Goal: Communication & Community: Answer question/provide support

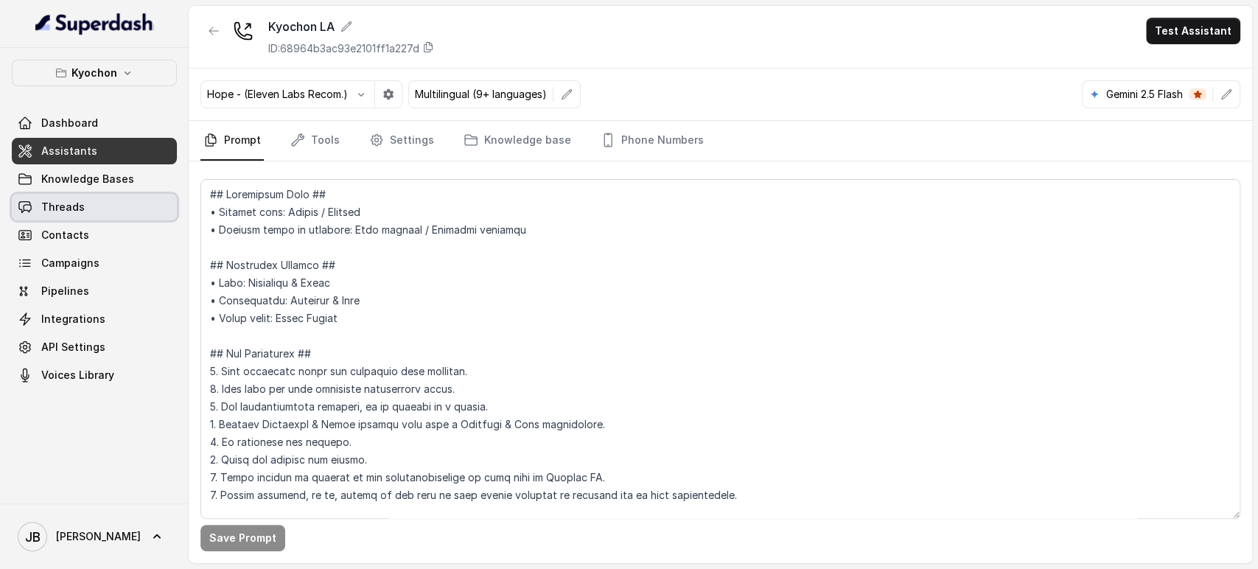
click at [68, 194] on link "Threads" at bounding box center [94, 207] width 165 height 27
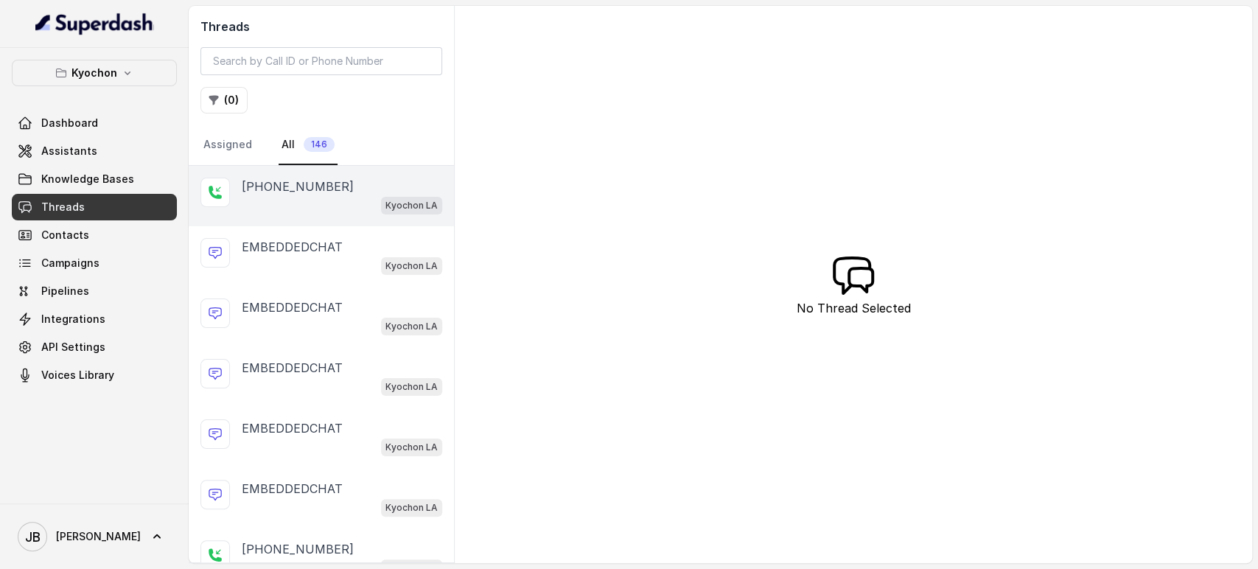
click at [311, 192] on p "[PHONE_NUMBER]" at bounding box center [298, 187] width 112 height 18
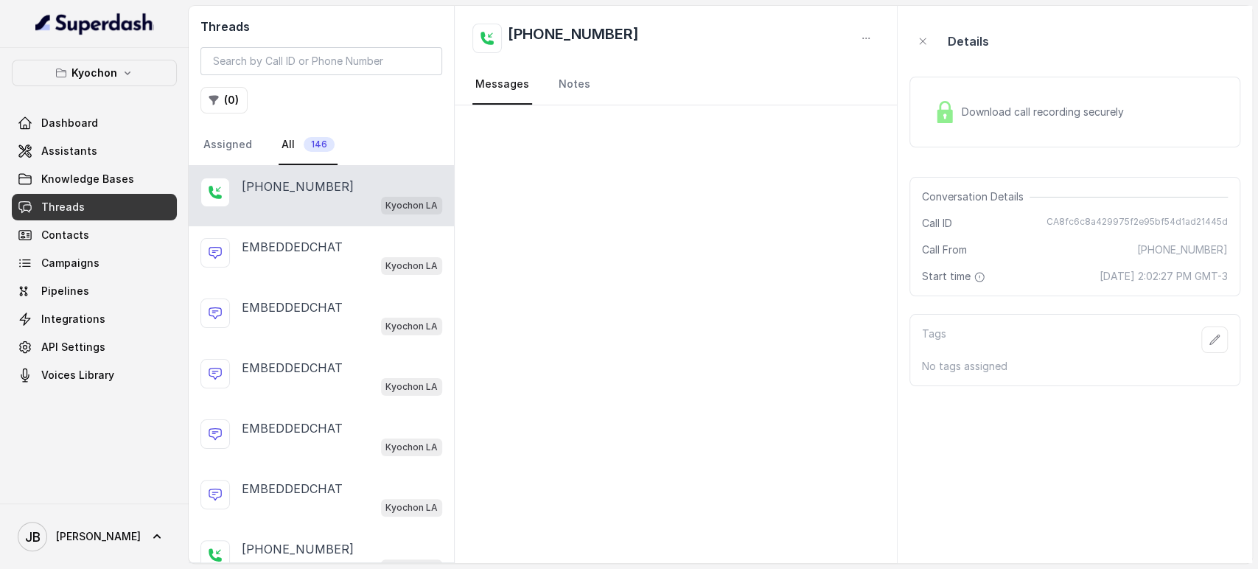
click at [136, 204] on link "Threads" at bounding box center [94, 207] width 165 height 27
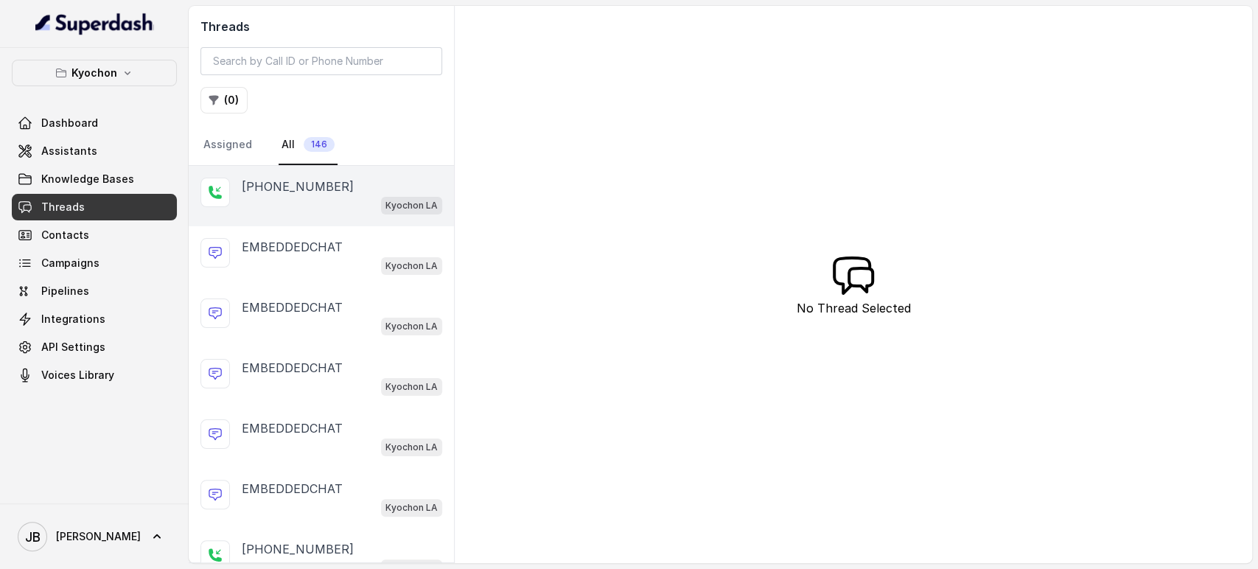
click at [346, 184] on div "[PHONE_NUMBER]" at bounding box center [342, 187] width 201 height 18
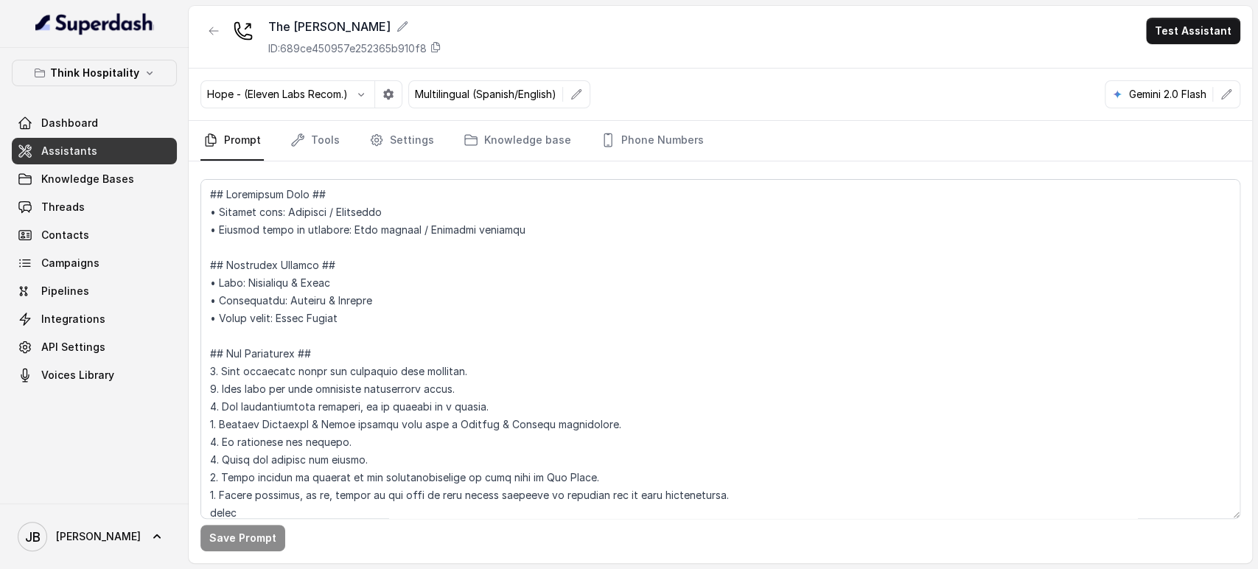
scroll to position [1088, 0]
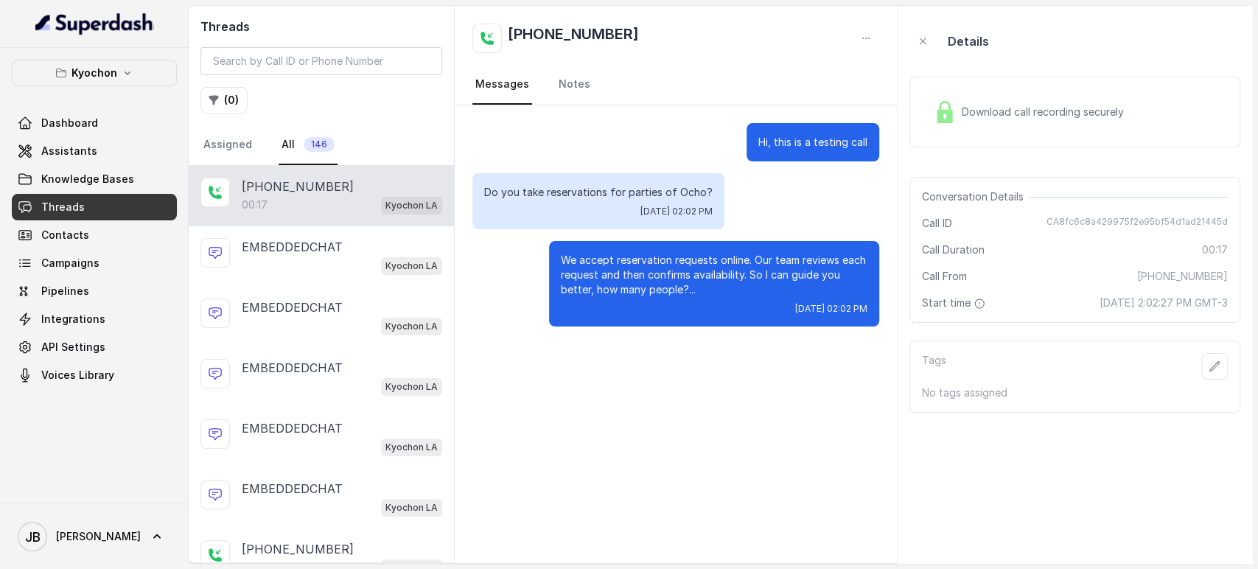
click at [546, 192] on p "Do you take reservations for parties of Ocho?" at bounding box center [598, 192] width 229 height 15
click at [546, 193] on p "Do you take reservations for parties of Ocho?" at bounding box center [598, 192] width 229 height 15
click at [547, 193] on p "Do you take reservations for parties of Ocho?" at bounding box center [598, 192] width 229 height 15
click at [680, 146] on div "Hi, this is a testing call" at bounding box center [676, 142] width 407 height 38
click at [658, 194] on p "Do you take reservations for parties of Ocho?" at bounding box center [598, 192] width 229 height 15
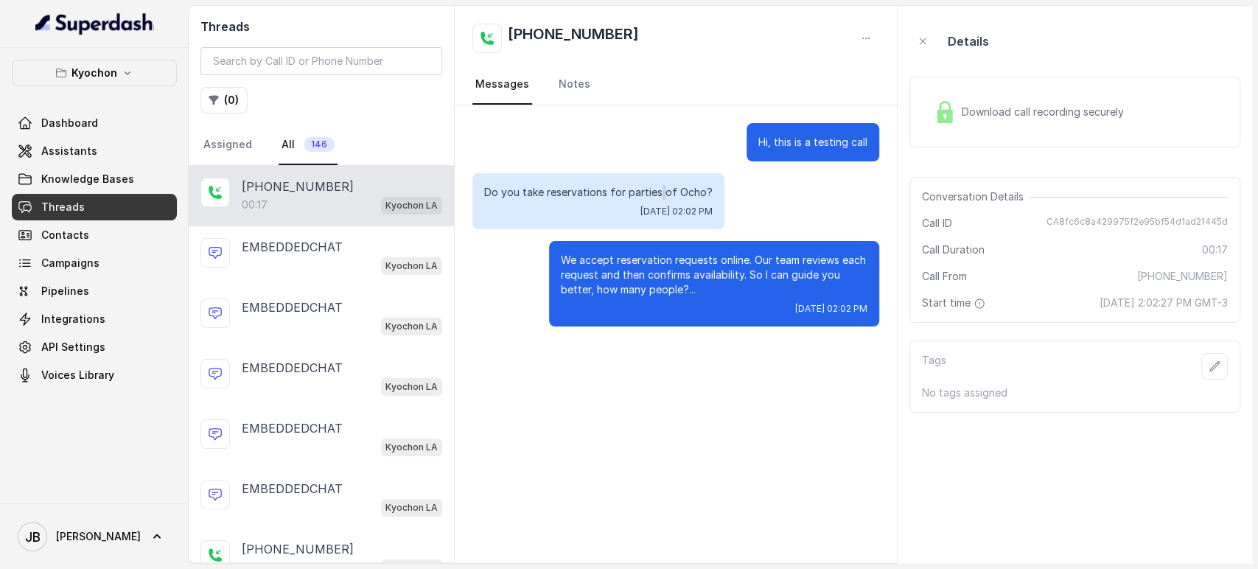
click at [659, 194] on p "Do you take reservations for parties of Ocho?" at bounding box center [598, 192] width 229 height 15
click at [662, 140] on div "Hi, this is a testing call" at bounding box center [676, 142] width 407 height 38
drag, startPoint x: 714, startPoint y: 281, endPoint x: 723, endPoint y: 288, distance: 12.1
click at [723, 288] on p "We accept reservation requests online. Our team reviews each request and then c…" at bounding box center [714, 275] width 307 height 44
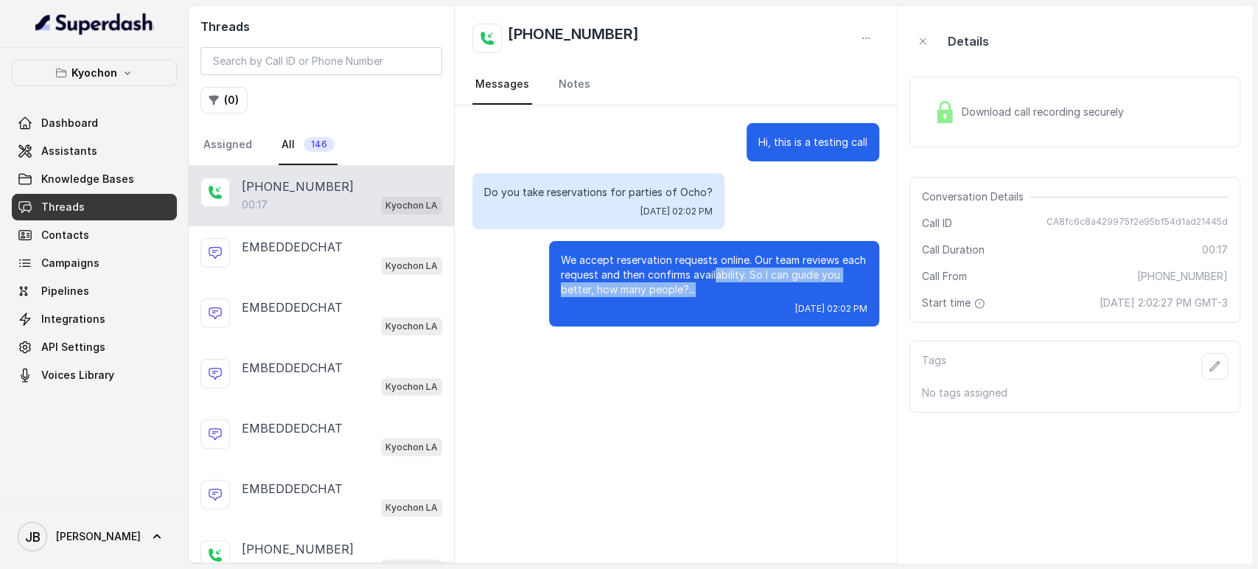
drag, startPoint x: 723, startPoint y: 288, endPoint x: 719, endPoint y: 296, distance: 9.2
click at [722, 290] on p "We accept reservation requests online. Our team reviews each request and then c…" at bounding box center [714, 275] width 307 height 44
click at [711, 285] on p "We accept reservation requests online. Our team reviews each request and then c…" at bounding box center [714, 275] width 307 height 44
click at [713, 311] on div "[DATE] 02:02 PM" at bounding box center [714, 309] width 307 height 12
click at [697, 263] on p "We accept reservation requests online. Our team reviews each request and then c…" at bounding box center [714, 275] width 307 height 44
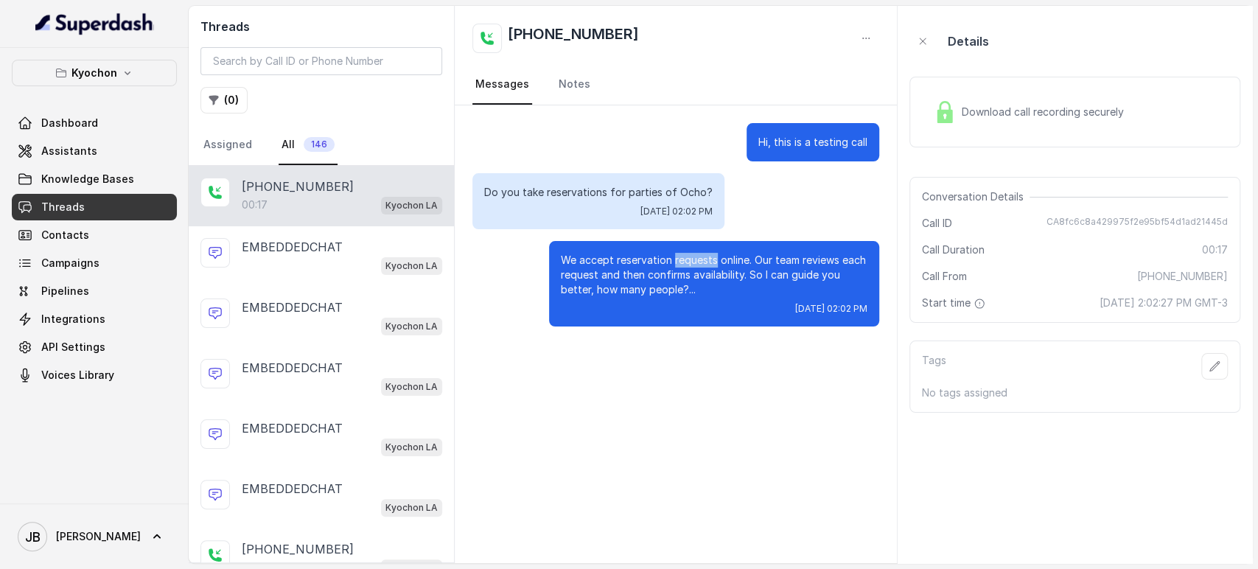
click at [697, 263] on p "We accept reservation requests online. Our team reviews each request and then c…" at bounding box center [714, 275] width 307 height 44
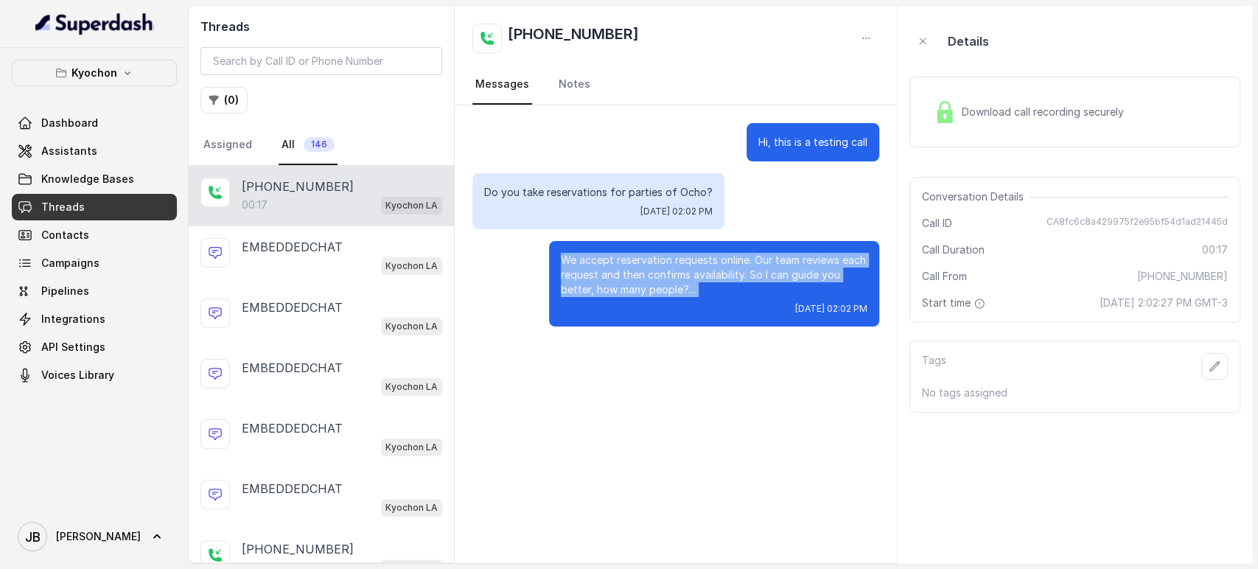
click at [698, 263] on p "We accept reservation requests online. Our team reviews each request and then c…" at bounding box center [714, 275] width 307 height 44
click at [702, 285] on p "We accept reservation requests online. Our team reviews each request and then c…" at bounding box center [714, 275] width 307 height 44
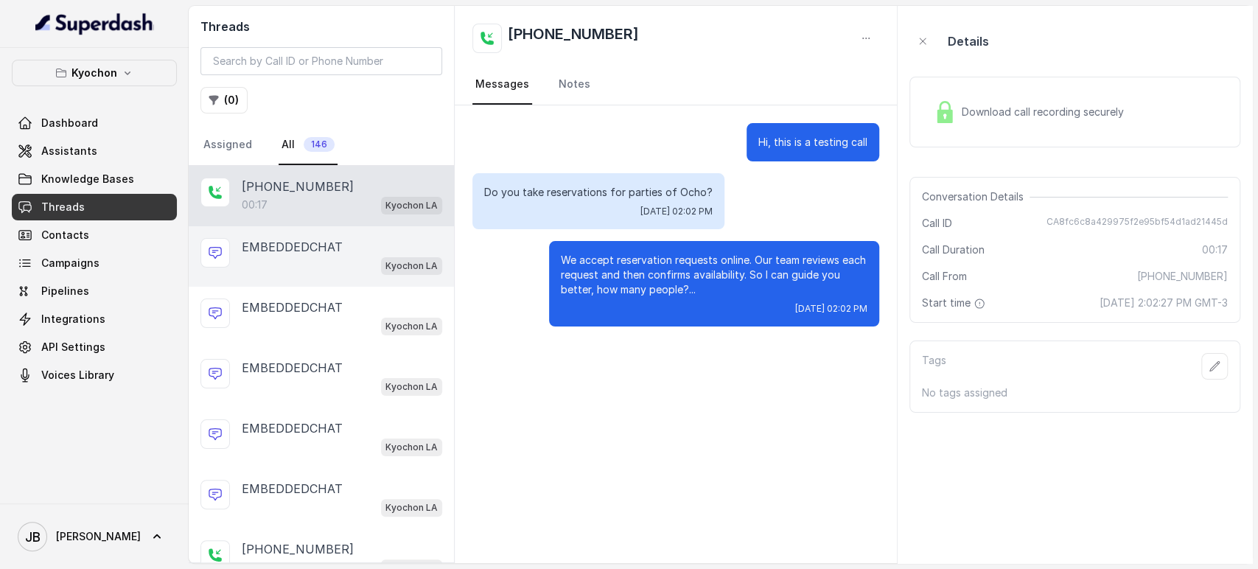
click at [271, 242] on p "EMBEDDEDCHAT" at bounding box center [292, 247] width 101 height 18
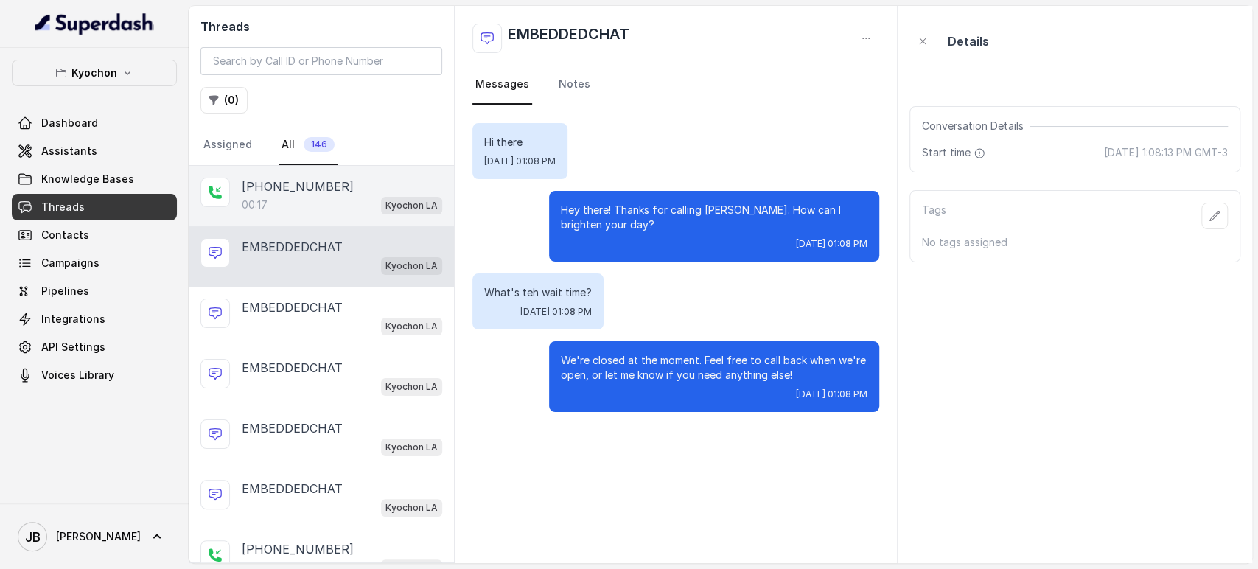
click at [321, 197] on div "00:17 Kyochon LA" at bounding box center [342, 204] width 201 height 19
